Goal: Entertainment & Leisure: Consume media (video, audio)

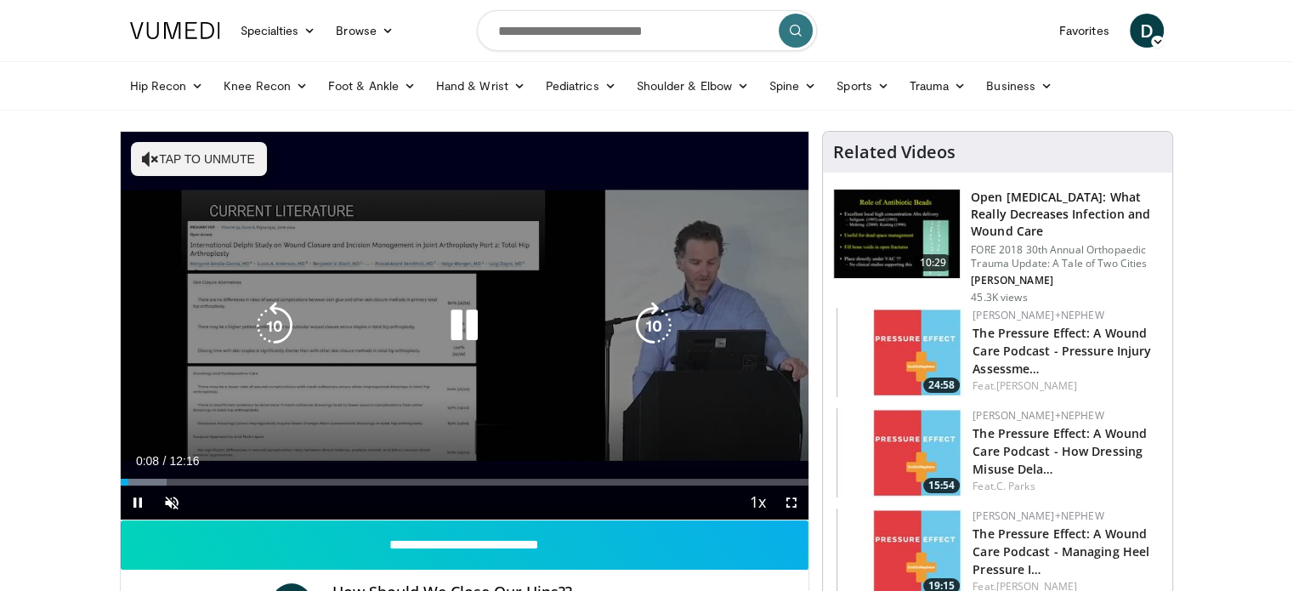
click at [466, 326] on icon "Video Player" at bounding box center [465, 326] width 48 height 48
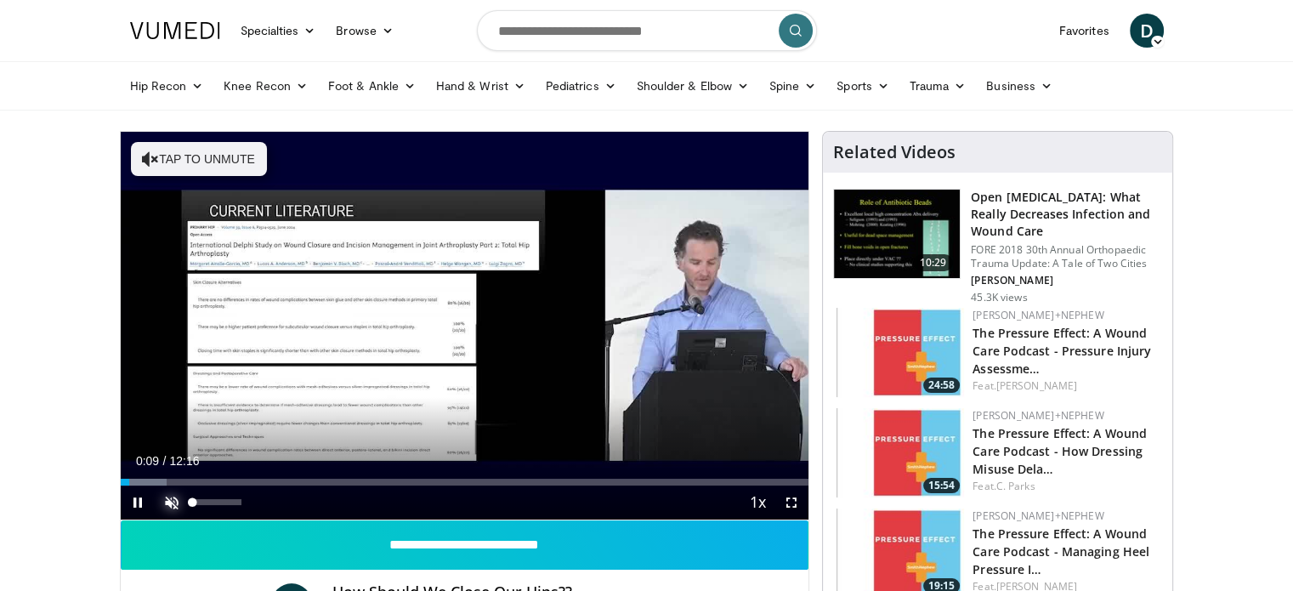
click at [172, 497] on span "Video Player" at bounding box center [172, 503] width 34 height 34
click at [786, 499] on span "Video Player" at bounding box center [792, 503] width 34 height 34
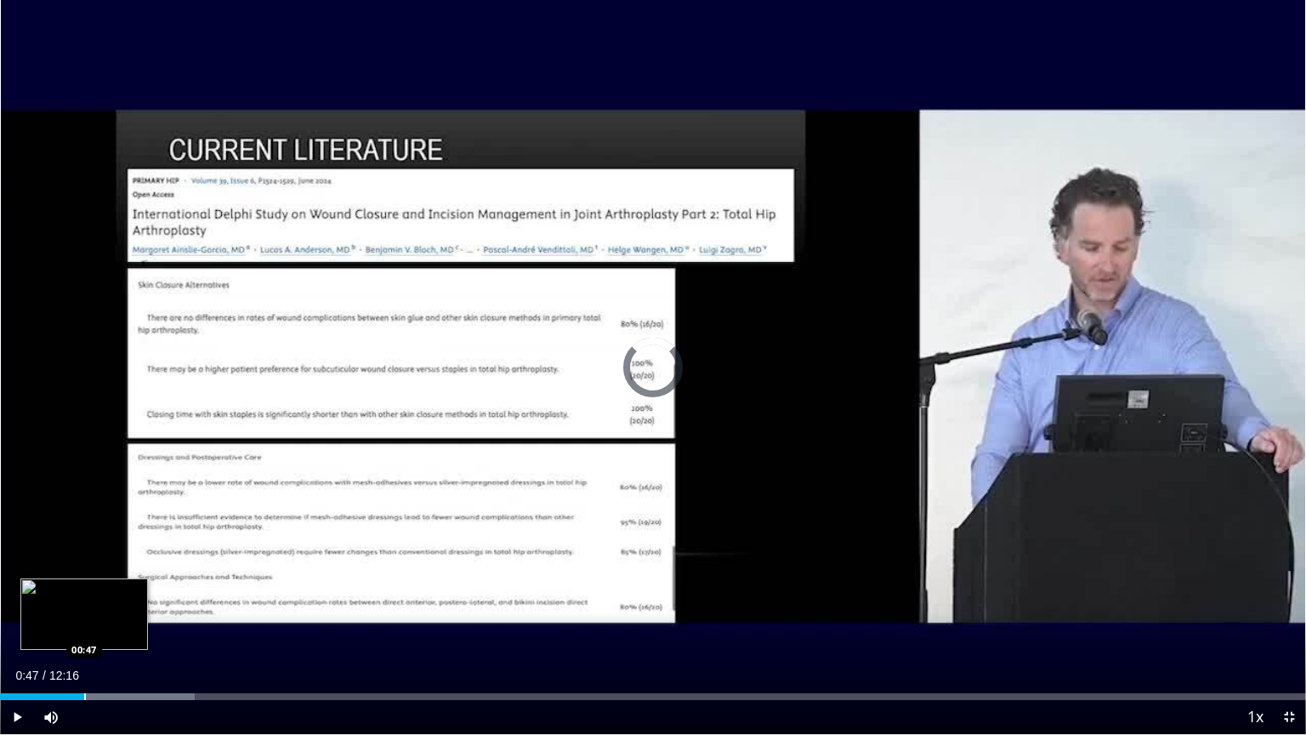
click at [84, 590] on div "Progress Bar" at bounding box center [85, 696] width 2 height 7
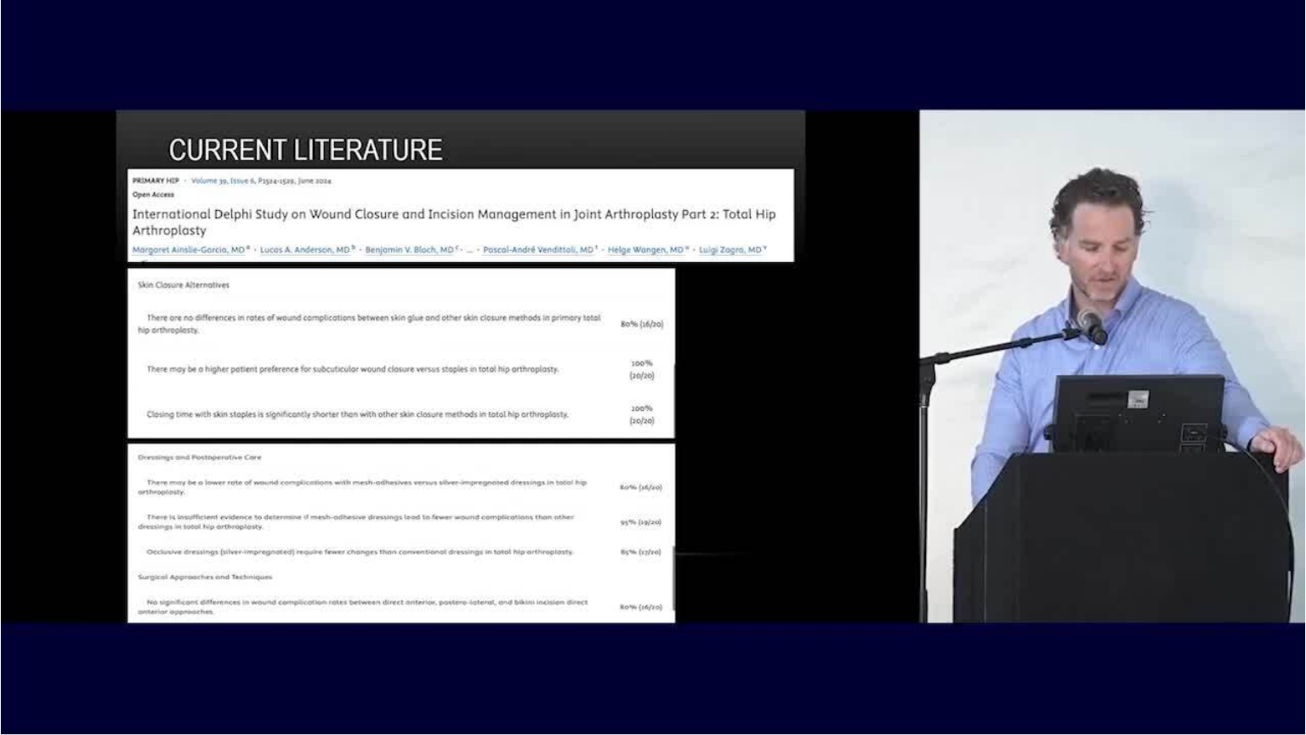
click at [105, 590] on div "10 seconds Tap to unmute" at bounding box center [653, 367] width 1306 height 734
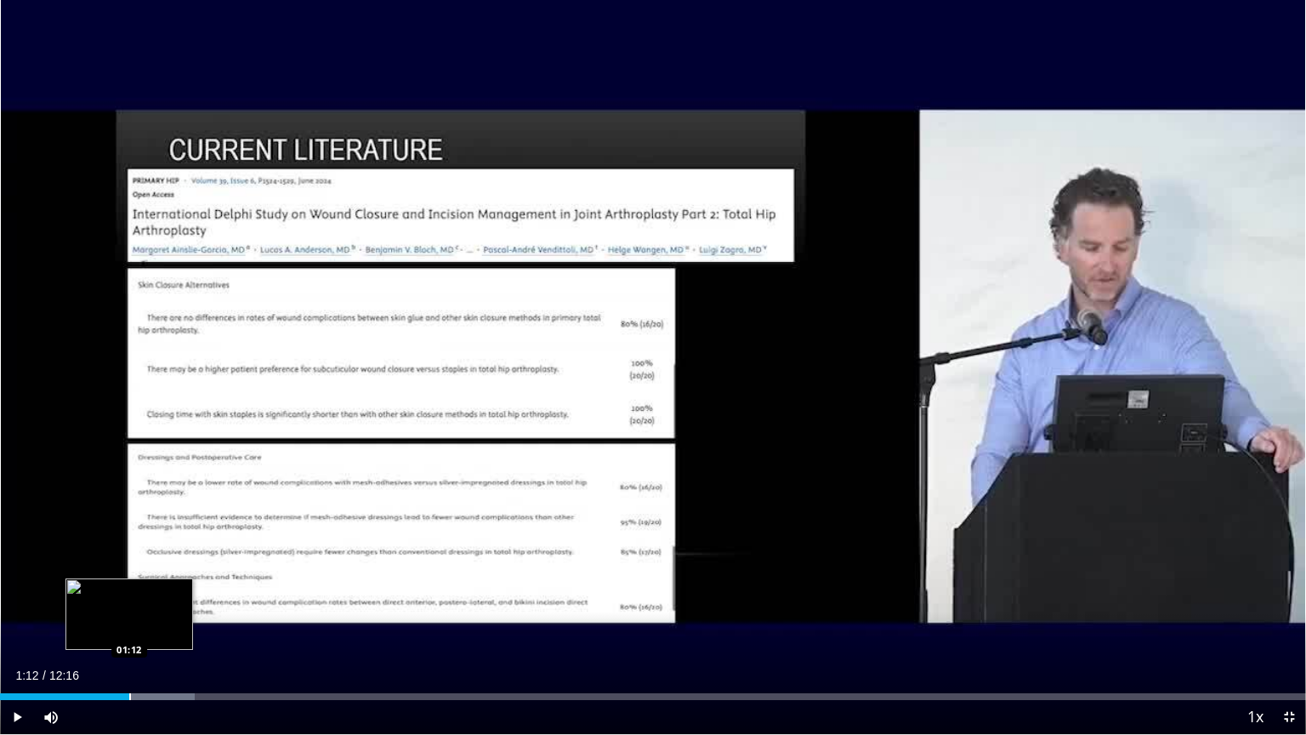
click at [129, 590] on div "Progress Bar" at bounding box center [130, 696] width 2 height 7
click at [126, 590] on div "01:11" at bounding box center [63, 696] width 127 height 7
click at [19, 590] on span "Video Player" at bounding box center [17, 717] width 34 height 34
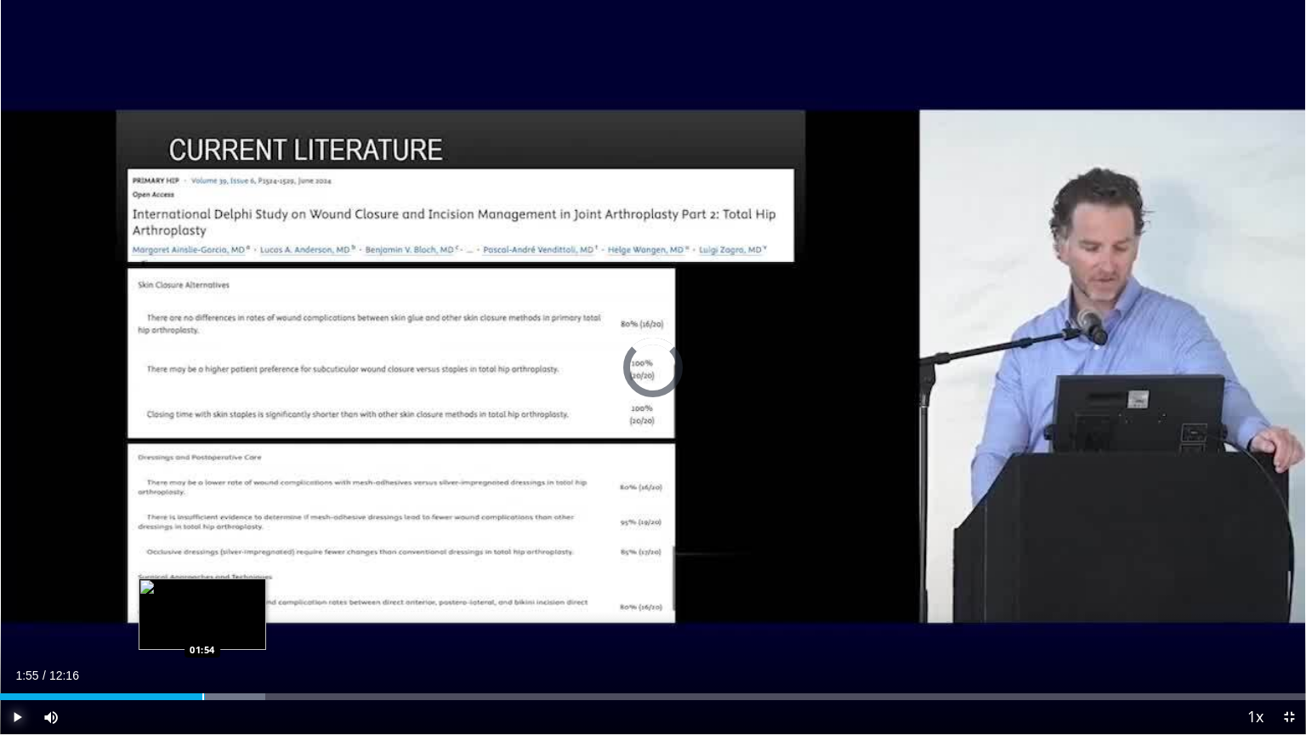
click at [204, 590] on div "Loaded : 20.34% 01:20 01:54" at bounding box center [653, 696] width 1306 height 7
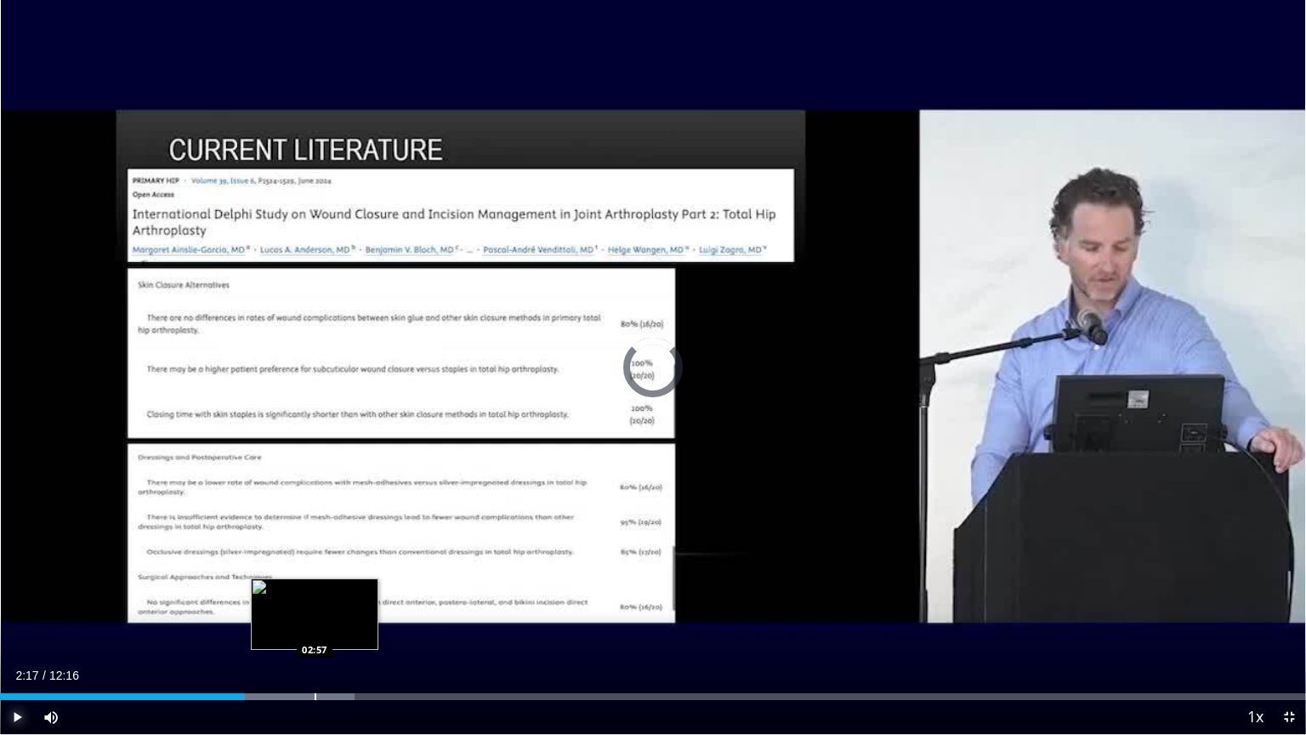
click at [315, 590] on div "Progress Bar" at bounding box center [316, 696] width 2 height 7
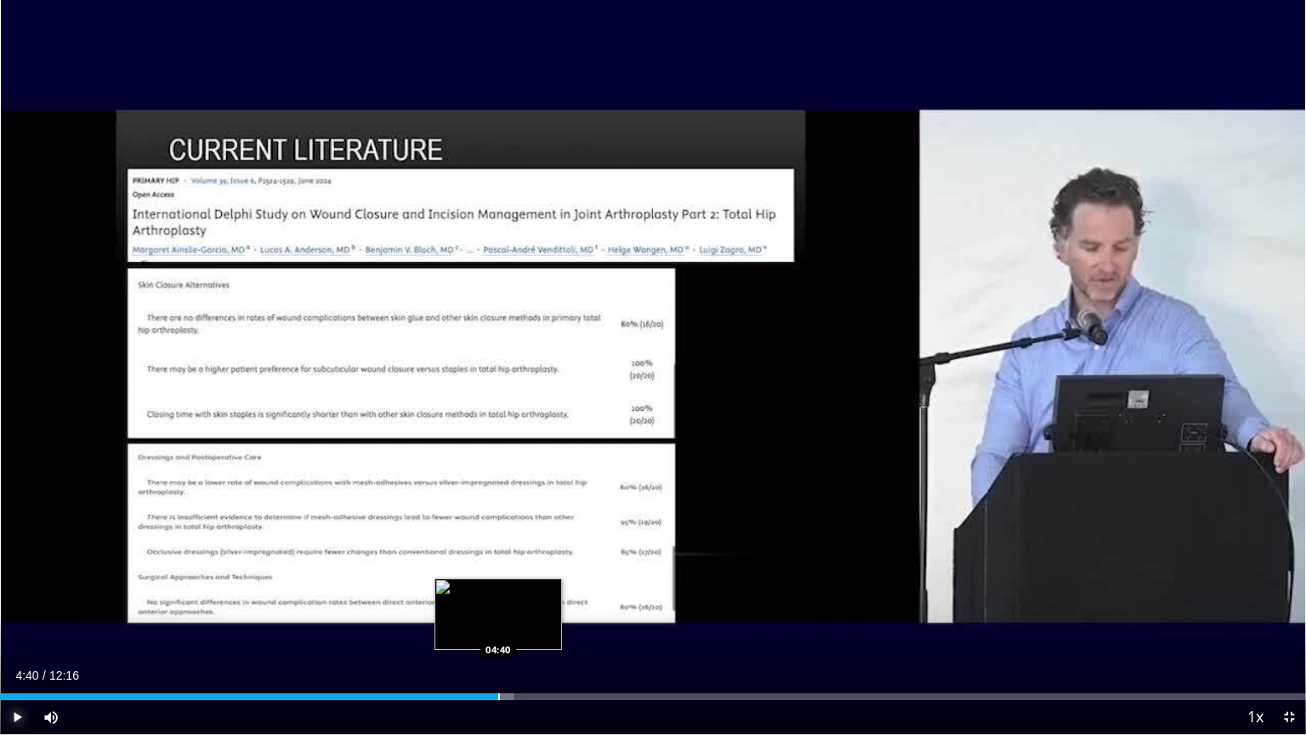
click at [498, 590] on div "Progress Bar" at bounding box center [499, 696] width 2 height 7
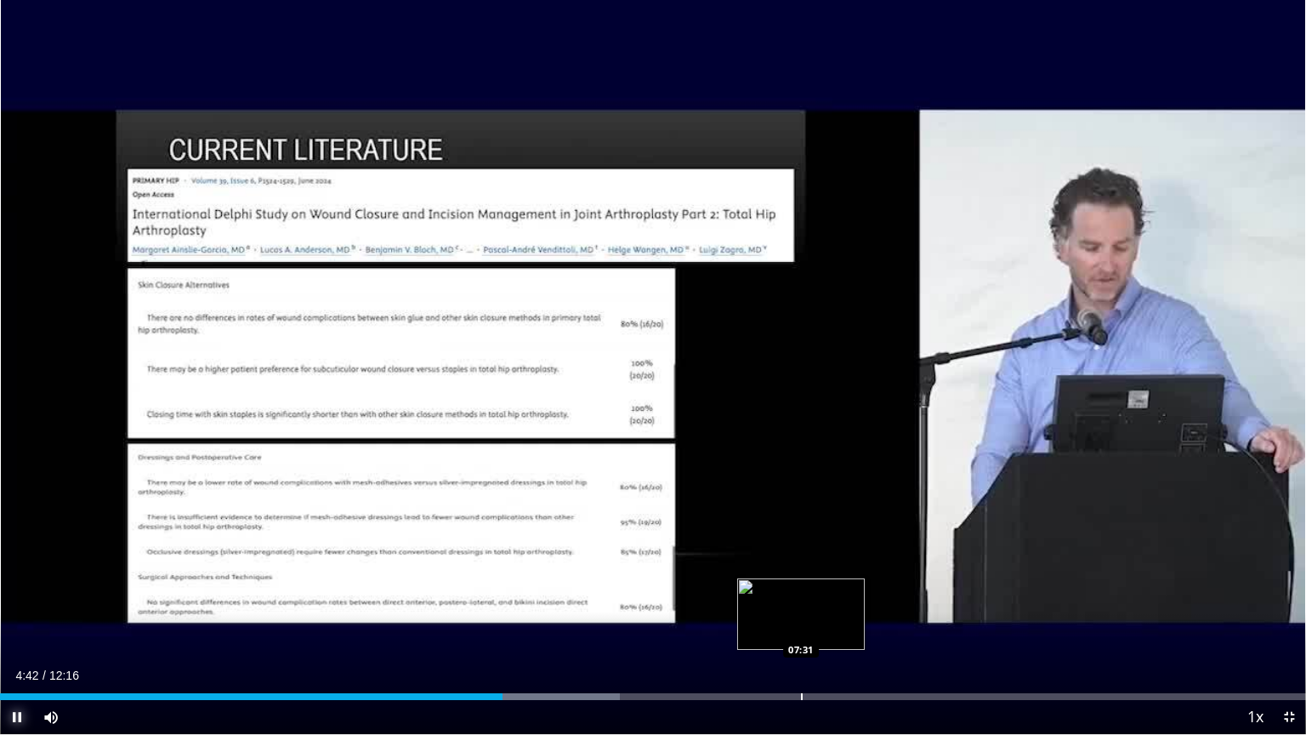
click at [801, 590] on div "Progress Bar" at bounding box center [802, 696] width 2 height 7
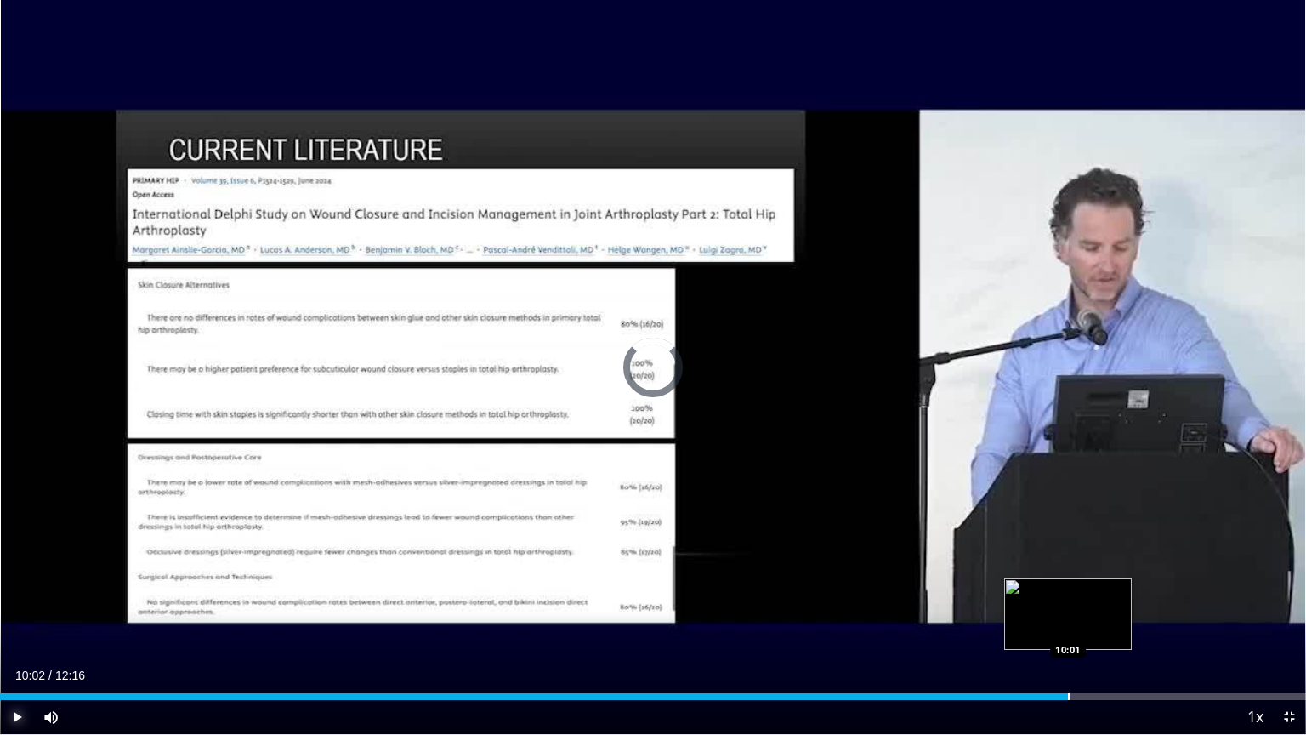
click at [1068, 590] on div "Progress Bar" at bounding box center [1069, 696] width 2 height 7
click at [1051, 590] on div "09:52" at bounding box center [526, 696] width 1052 height 7
click at [1031, 590] on div "09:41" at bounding box center [516, 696] width 1032 height 7
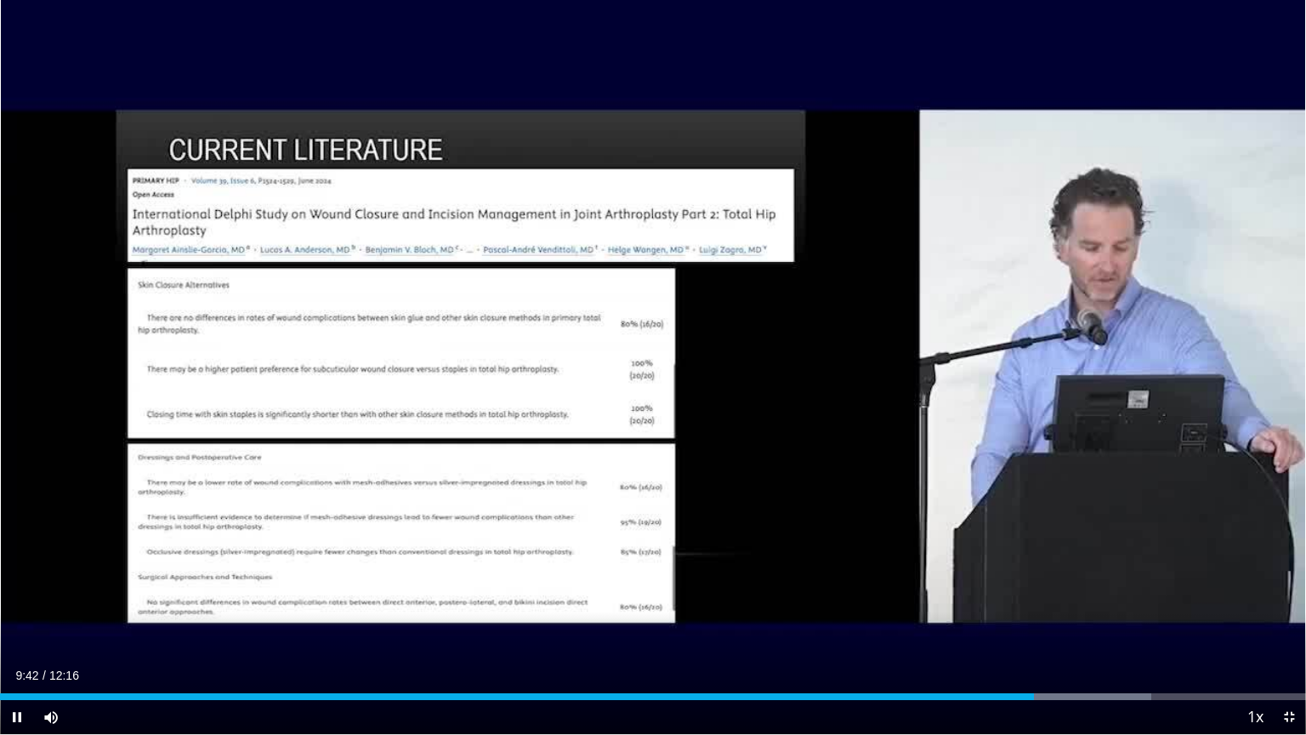
click at [1010, 590] on div "Current Time 9:42 / Duration 12:16 Pause Skip Backward Skip Forward Mute 100% L…" at bounding box center [653, 717] width 1306 height 34
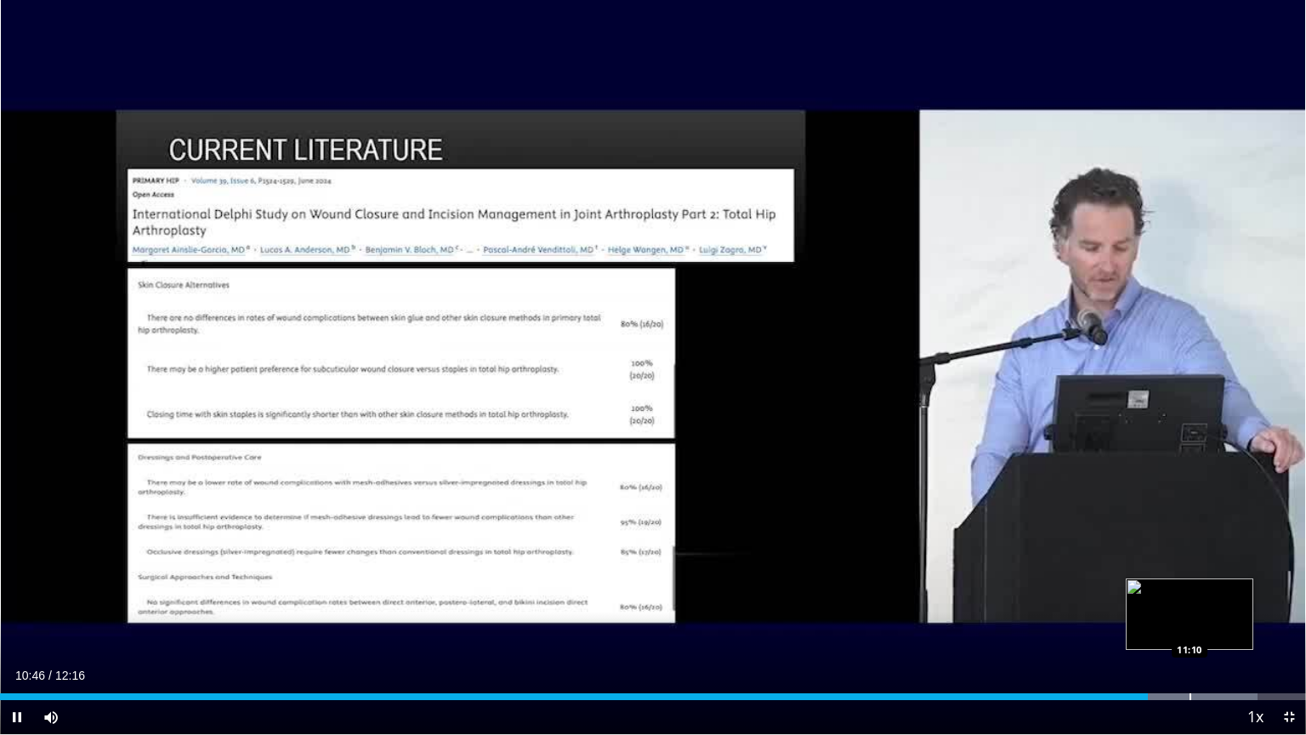
click at [1190, 590] on div "Progress Bar" at bounding box center [1191, 696] width 2 height 7
click at [1185, 590] on div "Progress Bar" at bounding box center [1186, 696] width 2 height 7
click at [1179, 590] on div "Progress Bar" at bounding box center [1180, 696] width 2 height 7
click at [1167, 590] on div "11:05" at bounding box center [590, 696] width 1180 height 7
